Goal: Use online tool/utility: Utilize a website feature to perform a specific function

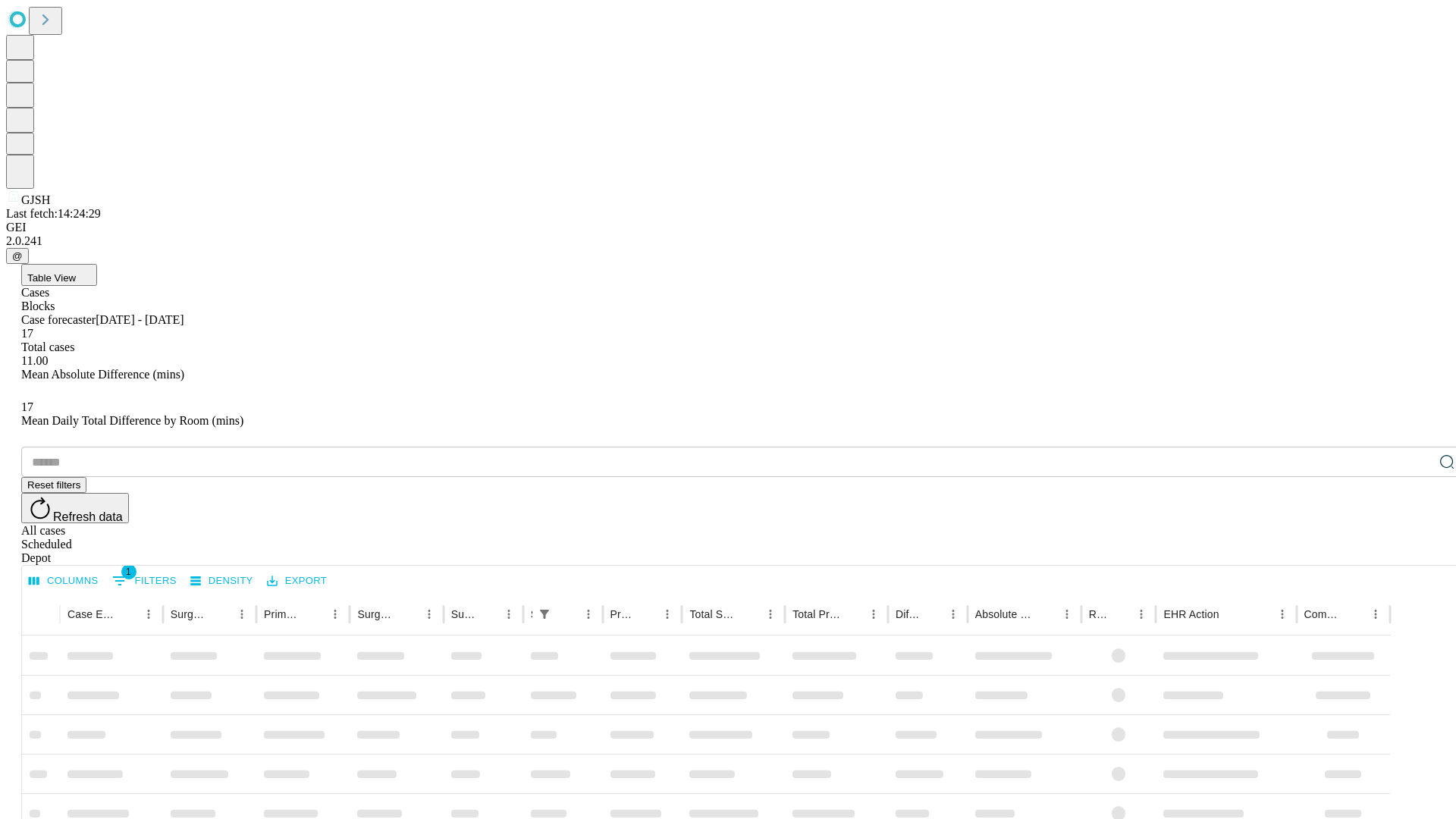
click at [75, 272] on span "Table View" at bounding box center [51, 277] width 48 height 11
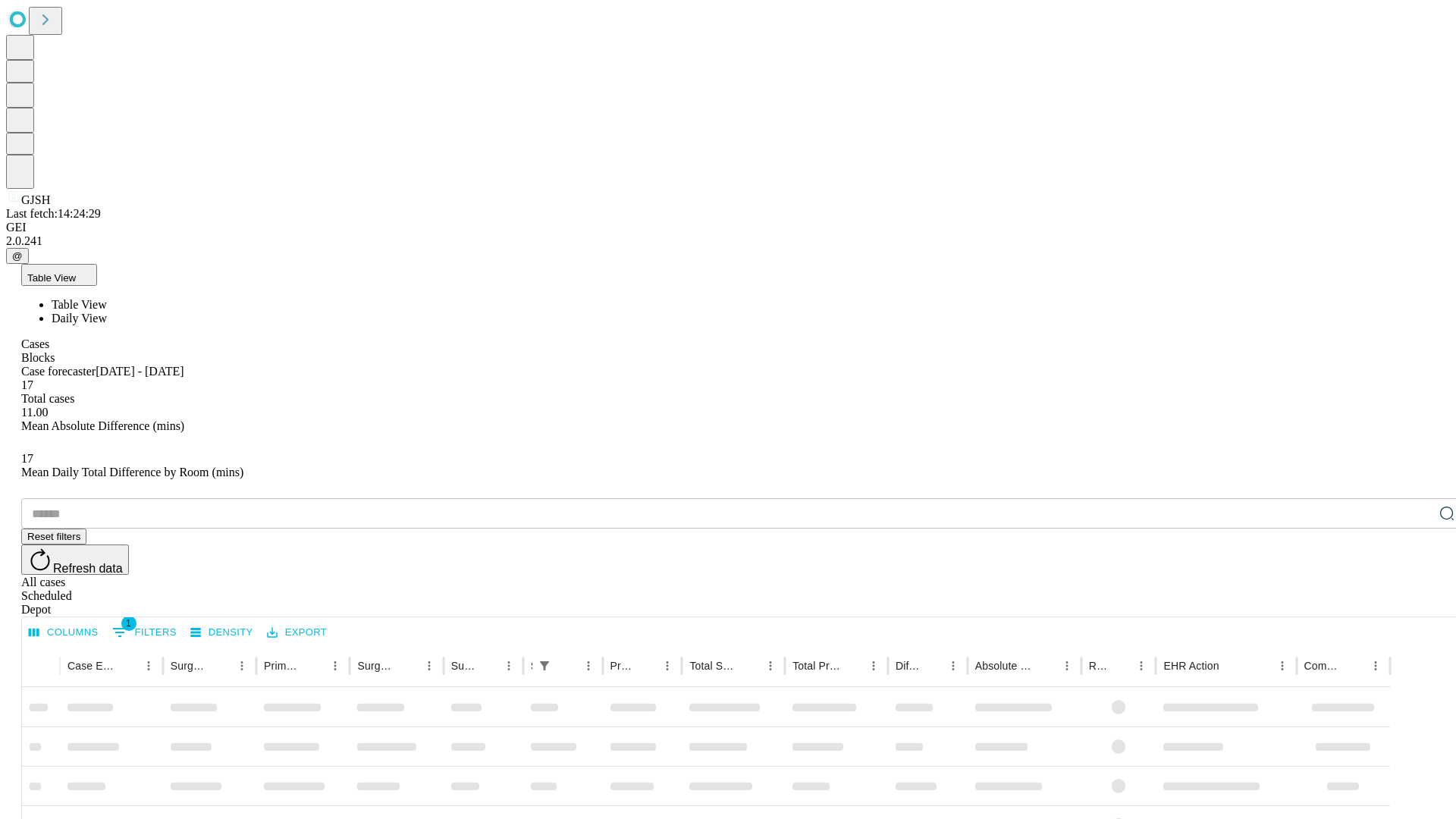
click at [107, 311] on span "Daily View" at bounding box center [79, 317] width 55 height 13
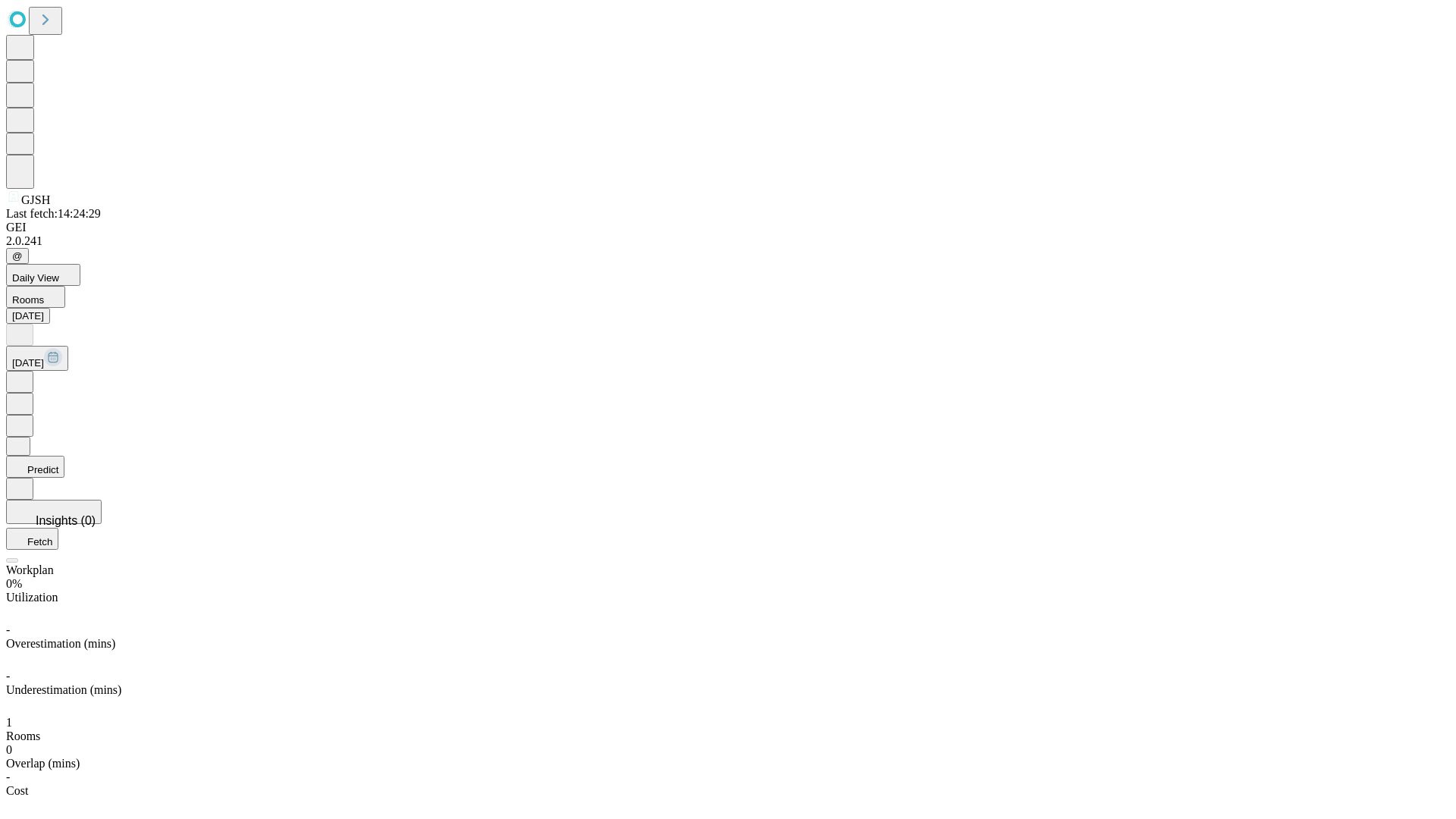
click at [64, 456] on button "Predict" at bounding box center [35, 466] width 59 height 22
